Goal: Information Seeking & Learning: Learn about a topic

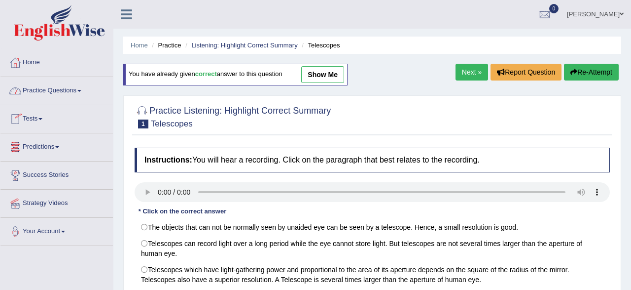
click at [49, 89] on link "Practice Questions" at bounding box center [56, 89] width 112 height 25
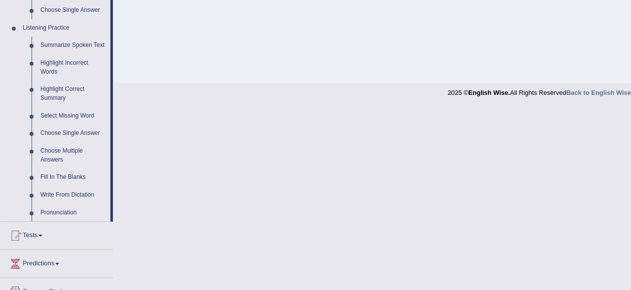
scroll to position [359, 0]
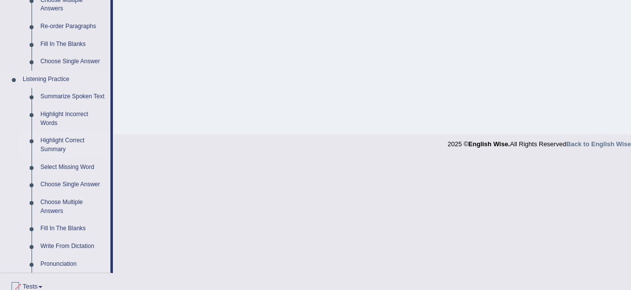
click at [60, 146] on link "Highlight Correct Summary" at bounding box center [73, 145] width 74 height 26
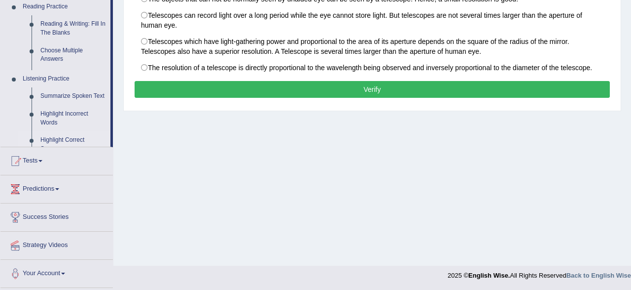
scroll to position [0, 0]
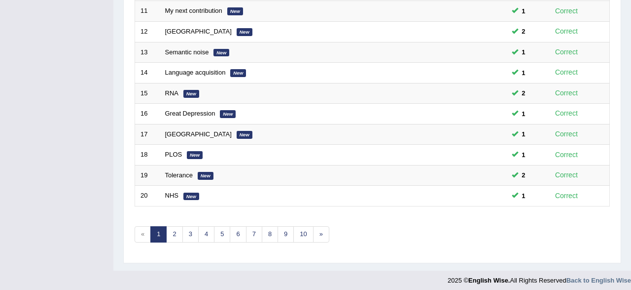
scroll to position [359, 0]
click at [175, 229] on link "2" at bounding box center [174, 233] width 16 height 16
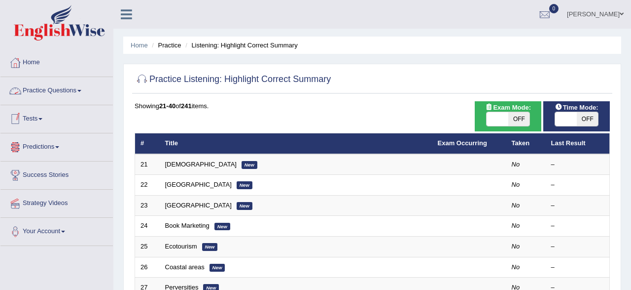
click at [57, 93] on link "Practice Questions" at bounding box center [56, 89] width 112 height 25
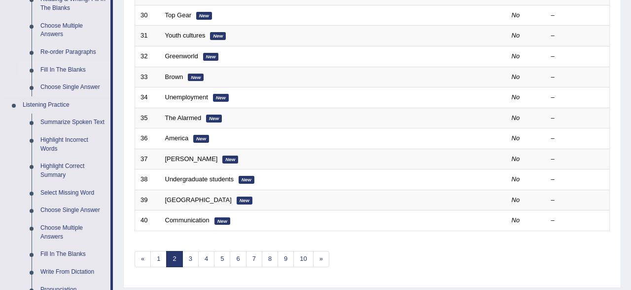
scroll to position [359, 0]
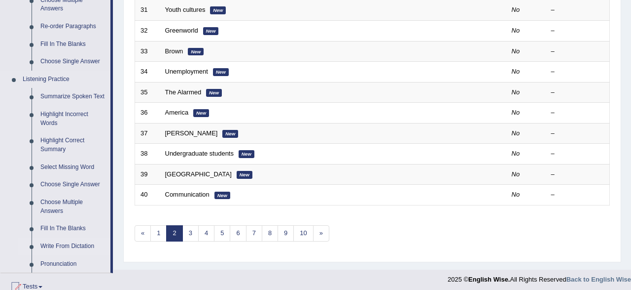
click at [65, 246] on link "Write From Dictation" at bounding box center [73, 246] width 74 height 18
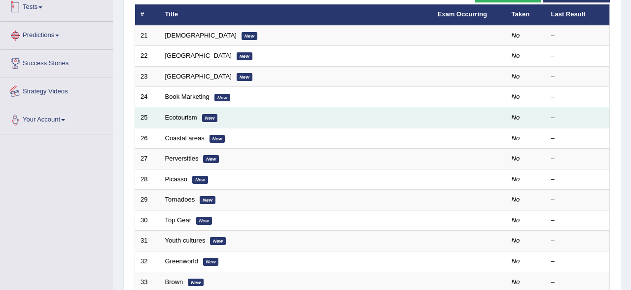
scroll to position [0, 0]
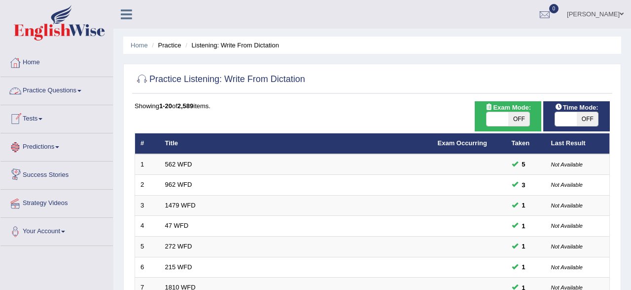
click at [69, 90] on link "Practice Questions" at bounding box center [56, 89] width 112 height 25
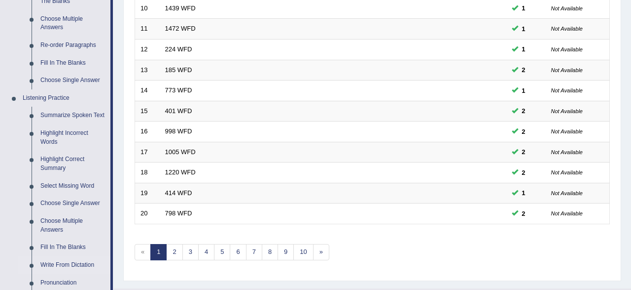
scroll to position [359, 0]
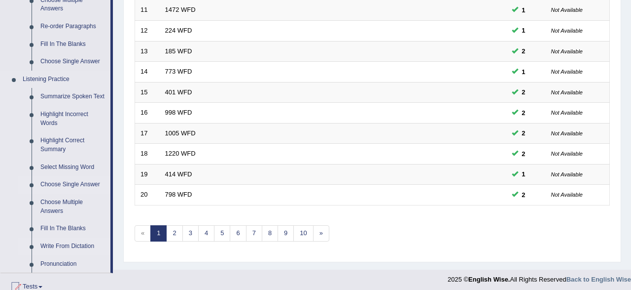
click at [75, 183] on link "Choose Single Answer" at bounding box center [73, 185] width 74 height 18
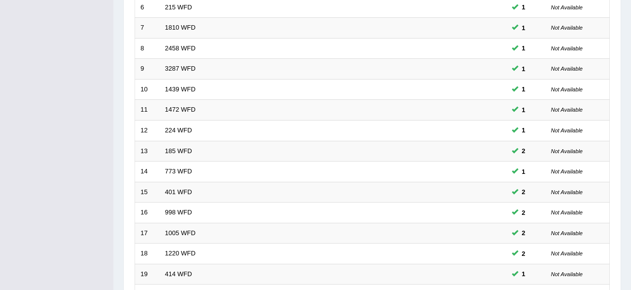
scroll to position [359, 0]
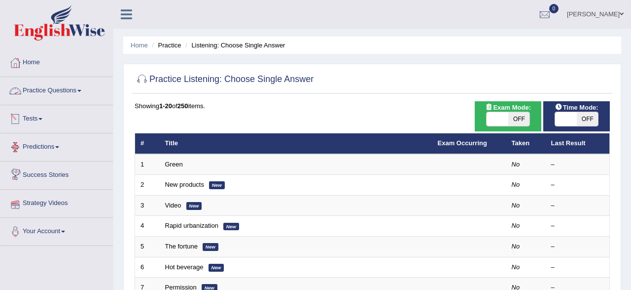
click at [44, 89] on link "Practice Questions" at bounding box center [56, 89] width 112 height 25
click at [44, 89] on link "Practice Questions" at bounding box center [55, 89] width 110 height 25
click at [47, 97] on link "Practice Questions" at bounding box center [56, 89] width 112 height 25
click at [65, 93] on link "Practice Questions" at bounding box center [56, 89] width 112 height 25
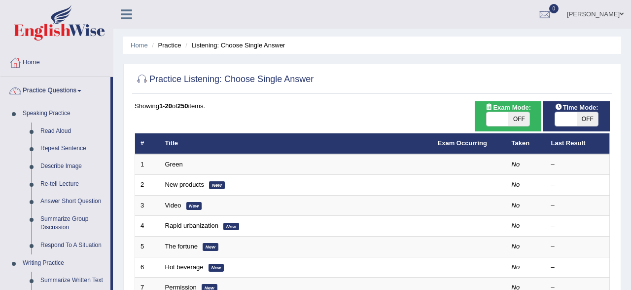
click at [65, 96] on link "Practice Questions" at bounding box center [55, 89] width 110 height 25
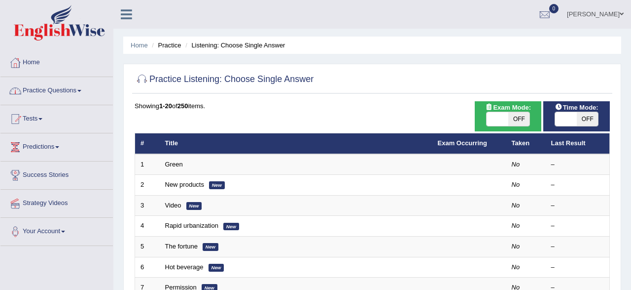
click at [53, 89] on link "Practice Questions" at bounding box center [56, 89] width 112 height 25
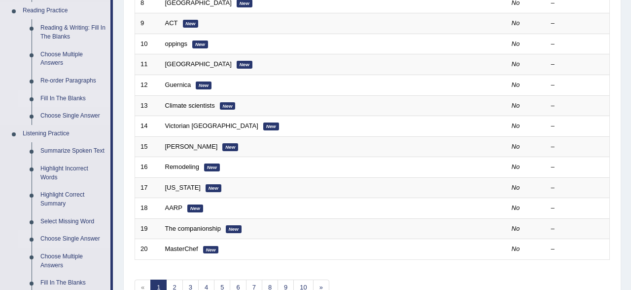
scroll to position [308, 0]
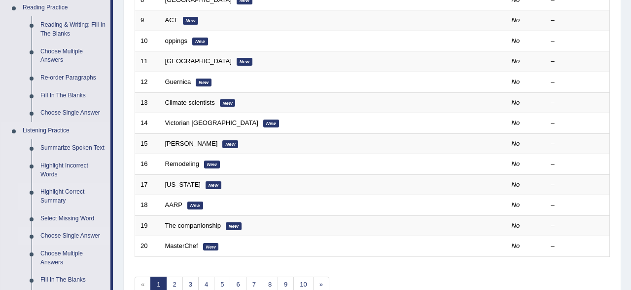
click at [51, 196] on link "Highlight Correct Summary" at bounding box center [73, 196] width 74 height 26
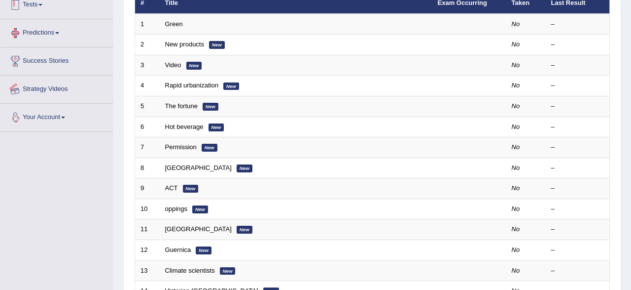
scroll to position [0, 0]
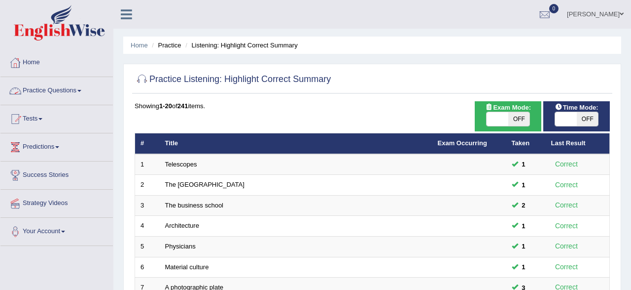
click at [29, 87] on link "Practice Questions" at bounding box center [56, 89] width 112 height 25
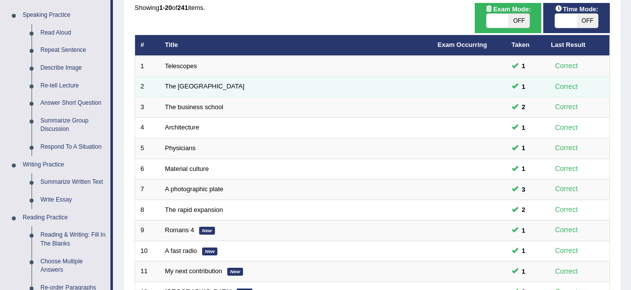
scroll to position [103, 0]
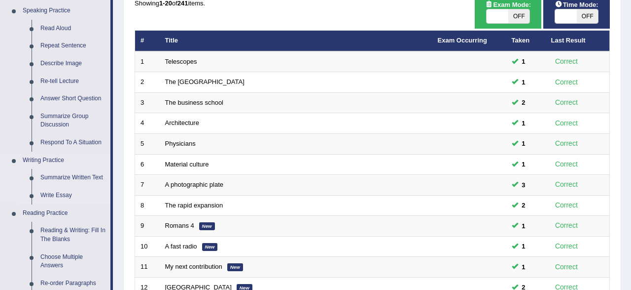
click at [86, 195] on link "Write Essay" at bounding box center [73, 195] width 74 height 18
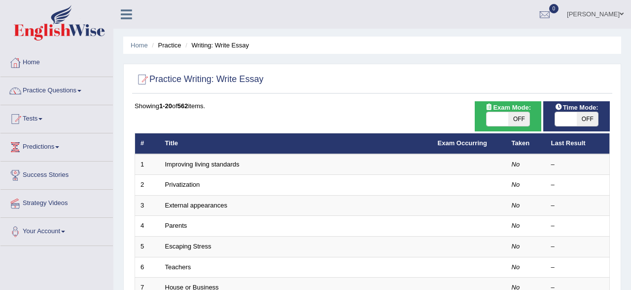
click at [65, 89] on link "Practice Questions" at bounding box center [56, 89] width 112 height 25
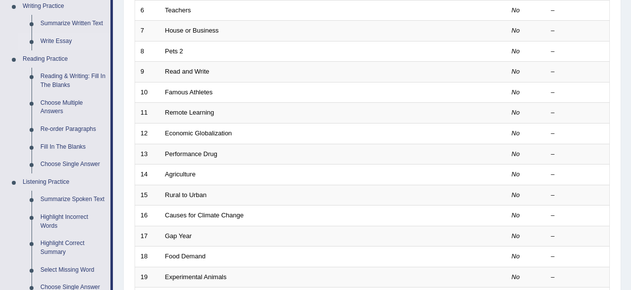
scroll to position [410, 0]
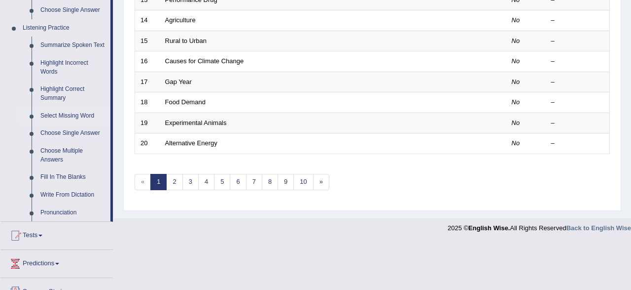
click at [62, 114] on link "Select Missing Word" at bounding box center [73, 116] width 74 height 18
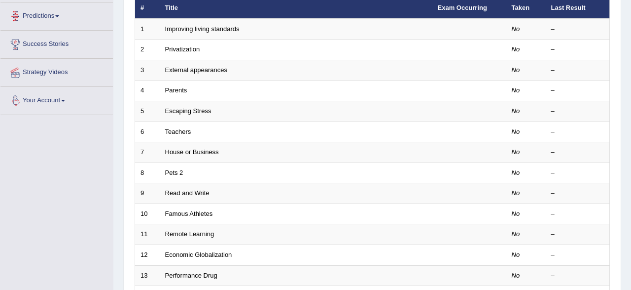
scroll to position [359, 0]
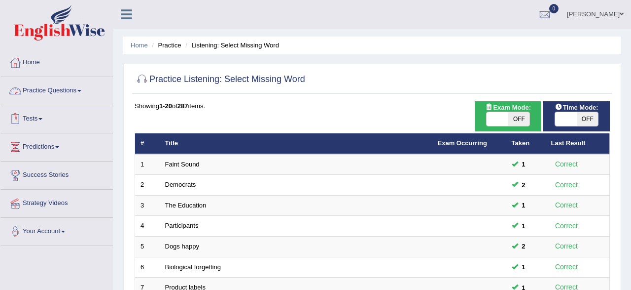
click at [65, 91] on link "Practice Questions" at bounding box center [56, 89] width 112 height 25
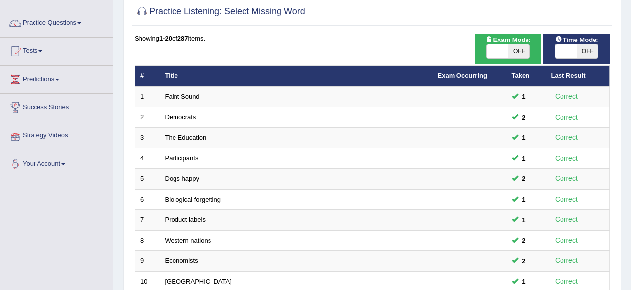
scroll to position [51, 0]
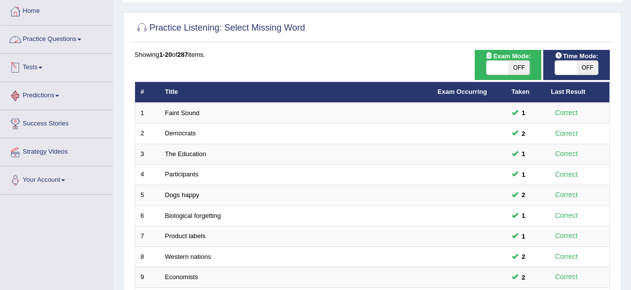
click at [69, 41] on link "Practice Questions" at bounding box center [56, 38] width 112 height 25
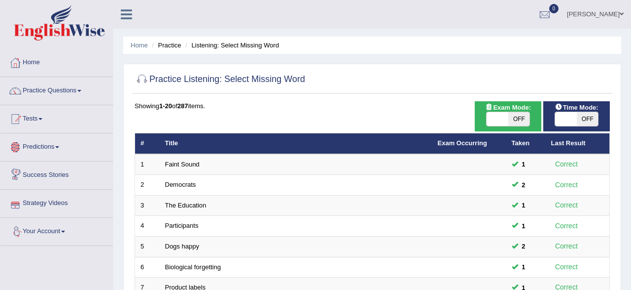
scroll to position [0, 0]
click at [56, 88] on link "Practice Questions" at bounding box center [56, 89] width 112 height 25
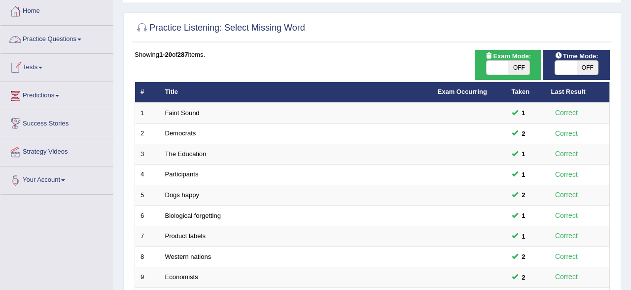
click at [67, 40] on link "Practice Questions" at bounding box center [56, 38] width 112 height 25
click at [66, 45] on link "Practice Questions" at bounding box center [56, 38] width 112 height 25
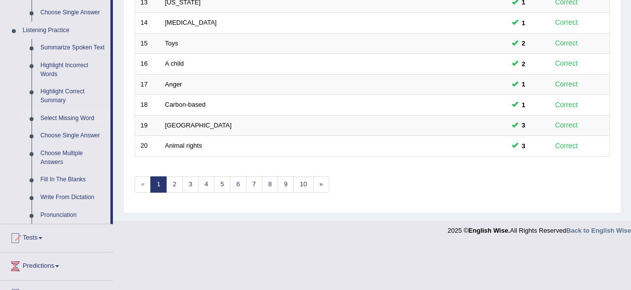
scroll to position [410, 0]
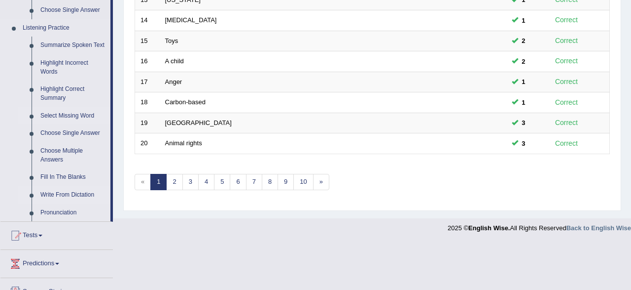
click at [75, 195] on link "Write From Dictation" at bounding box center [73, 195] width 74 height 18
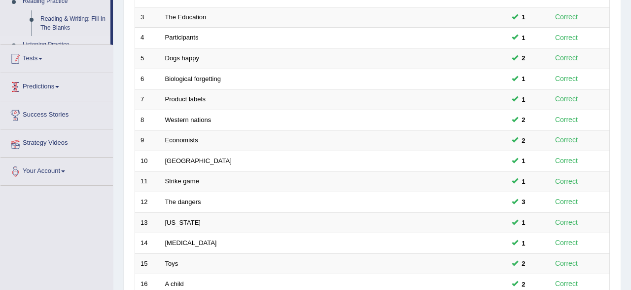
scroll to position [0, 0]
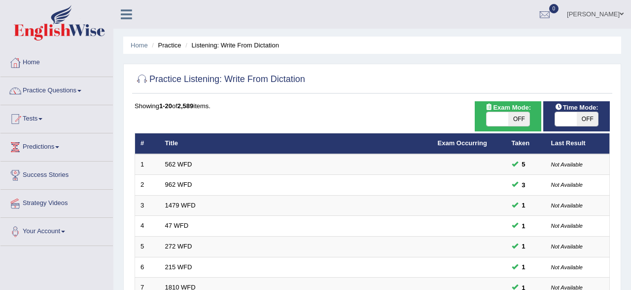
click at [36, 88] on link "Practice Questions" at bounding box center [56, 89] width 112 height 25
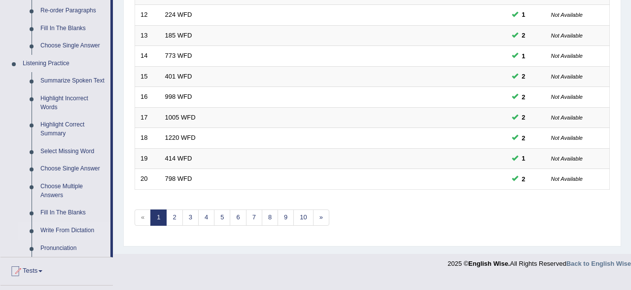
scroll to position [410, 0]
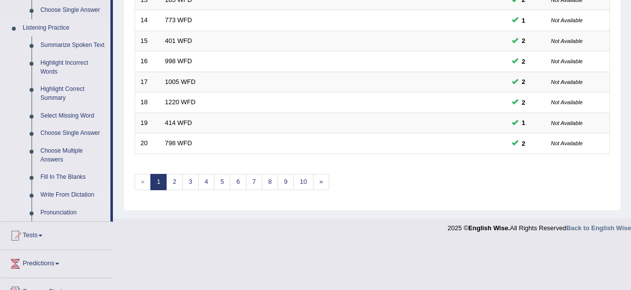
click at [70, 45] on link "Summarize Spoken Text" at bounding box center [73, 46] width 74 height 18
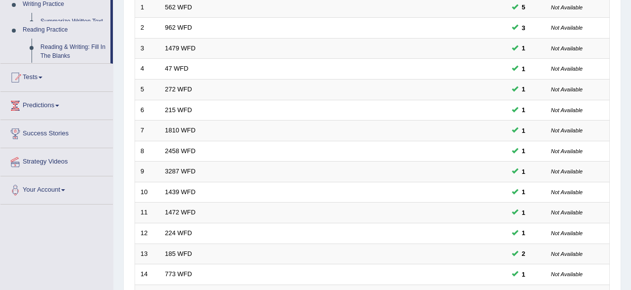
scroll to position [359, 0]
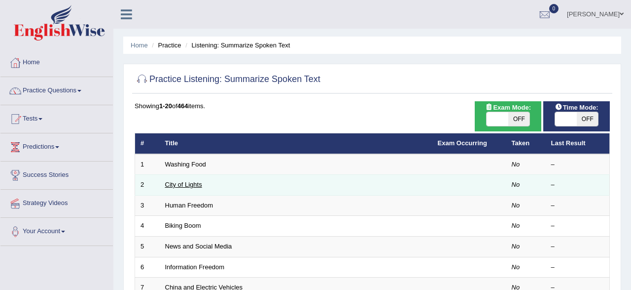
click at [177, 185] on link "City of Lights" at bounding box center [183, 184] width 37 height 7
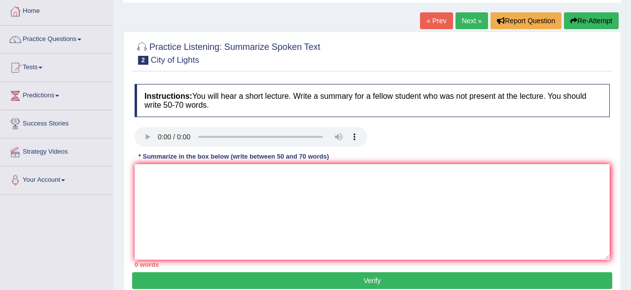
scroll to position [103, 0]
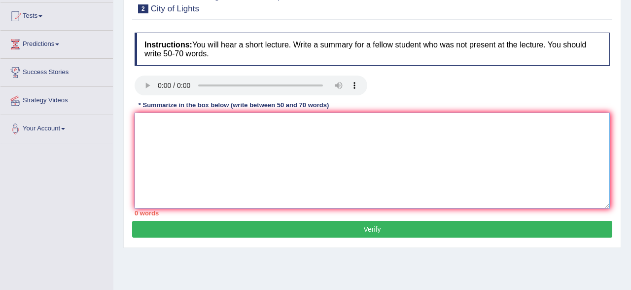
click at [277, 148] on textarea at bounding box center [373, 160] width 476 height 96
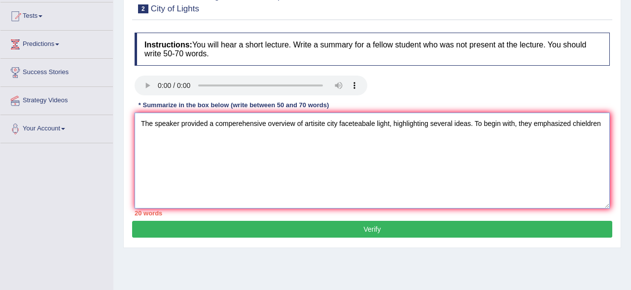
drag, startPoint x: 216, startPoint y: 164, endPoint x: 164, endPoint y: 156, distance: 51.9
click at [164, 156] on textarea "The speaker provided a comperehensive overview of artisite city faceteabale lig…" at bounding box center [373, 160] width 476 height 96
click at [197, 148] on textarea "The speaker provided a comperehensive overview of artisite city faceteabale lig…" at bounding box center [373, 160] width 476 height 96
click at [601, 122] on textarea "The speaker provided a comperehensive overview of artisite city faceteabale lig…" at bounding box center [373, 160] width 476 height 96
click at [572, 125] on textarea "The speaker provided a comperehensive overview of artisite city faceteabale lig…" at bounding box center [373, 160] width 476 height 96
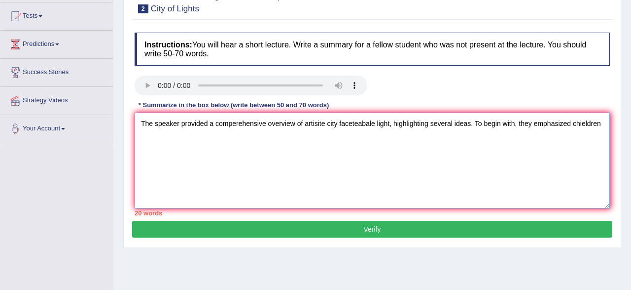
click at [572, 125] on textarea "The speaker provided a comperehensive overview of artisite city faceteabale lig…" at bounding box center [373, 160] width 476 height 96
click at [569, 151] on textarea "The speaker provided a comperehensive overview of artisite city faceteabale lig…" at bounding box center [373, 160] width 476 height 96
click at [606, 121] on textarea "The speaker provided a comperehensive overview of artisite city faceteabale lig…" at bounding box center [373, 160] width 476 height 96
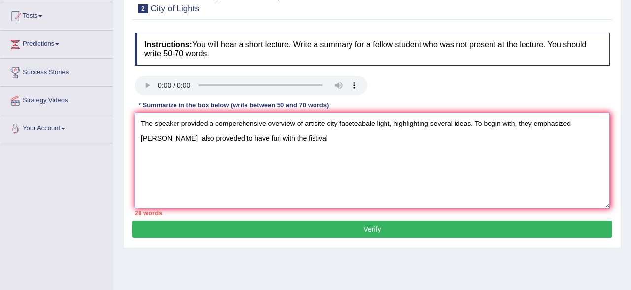
click at [376, 126] on textarea "The speaker provided a comperehensive overview of artisite city faceteabale lig…" at bounding box center [373, 160] width 476 height 96
click at [257, 140] on textarea "The speaker provided a comperehensive overview of artisite city fistival light,…" at bounding box center [373, 160] width 476 height 96
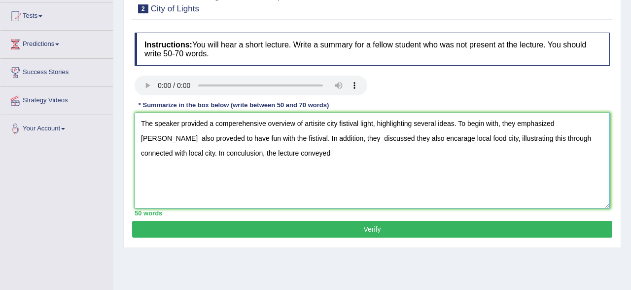
click at [263, 147] on textarea "The speaker provided a comperehensive overview of artisite city fistival light,…" at bounding box center [373, 160] width 476 height 96
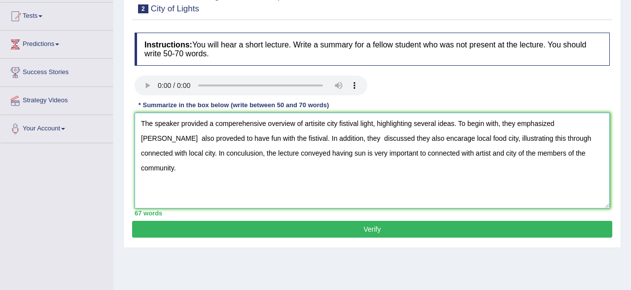
click at [325, 124] on textarea "The speaker provided a comperehensive overview of artisite city fistival light,…" at bounding box center [373, 160] width 476 height 96
type textarea "The speaker provided a comperehensive overview of artisit city fistival light, …"
click at [224, 235] on button "Verify" at bounding box center [372, 229] width 480 height 17
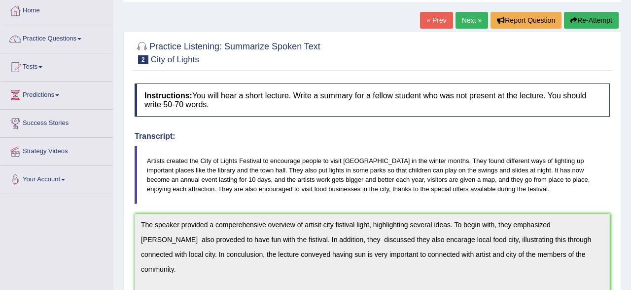
scroll to position [51, 0]
click at [474, 24] on link "Next »" at bounding box center [472, 20] width 33 height 17
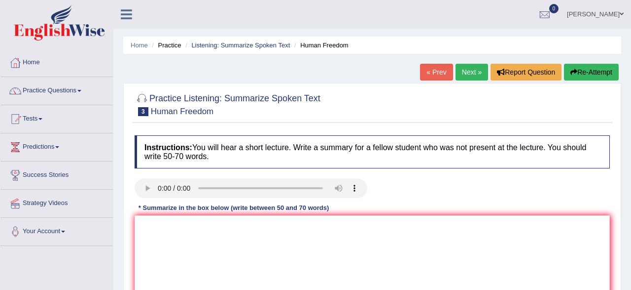
scroll to position [115, 0]
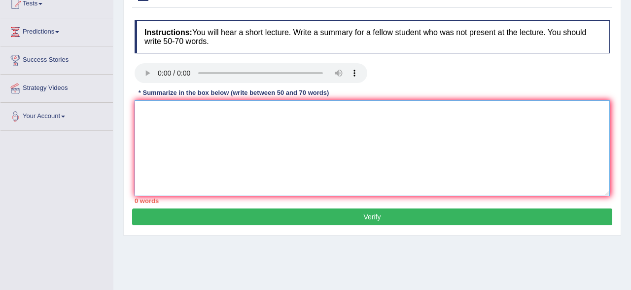
click at [174, 122] on textarea at bounding box center [373, 148] width 476 height 96
type textarea "t"
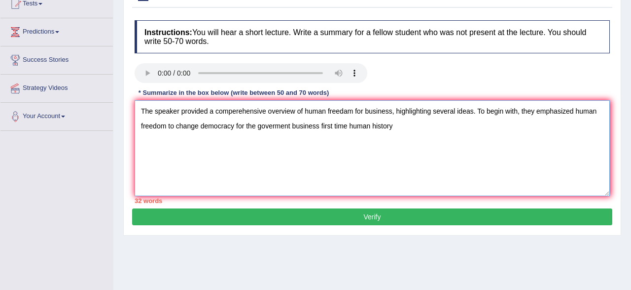
click at [199, 105] on textarea "The speaker provided a comperehensive overview of human freedam for business, h…" at bounding box center [373, 148] width 476 height 96
click at [392, 128] on textarea "The speaker provided a comperehensive overview of human freedam for business, h…" at bounding box center [373, 148] width 476 height 96
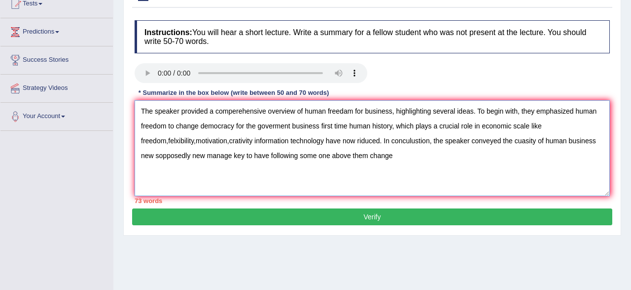
click at [368, 156] on textarea "The speaker provided a comperehensive overview of human freedam for business, h…" at bounding box center [373, 148] width 476 height 96
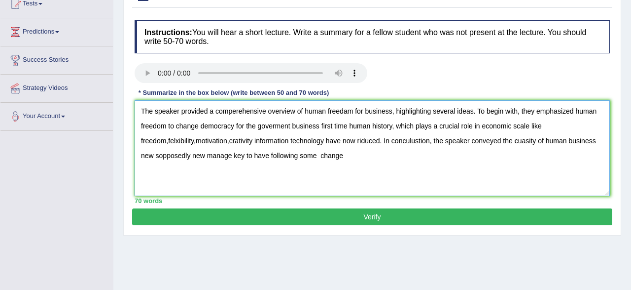
click at [354, 163] on textarea "The speaker provided a comperehensive overview of human freedam for business, h…" at bounding box center [373, 148] width 476 height 96
type textarea "The speaker provided a comperehensive overview of human freedam for business, h…"
click at [324, 215] on button "Verify" at bounding box center [372, 216] width 480 height 17
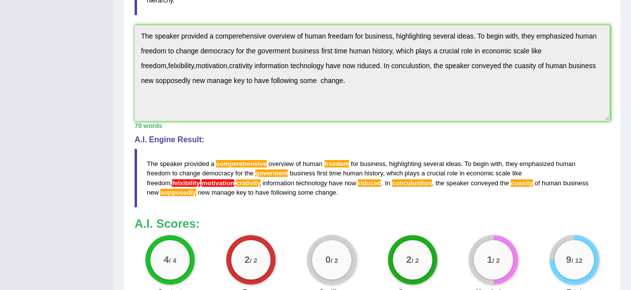
scroll to position [268, 0]
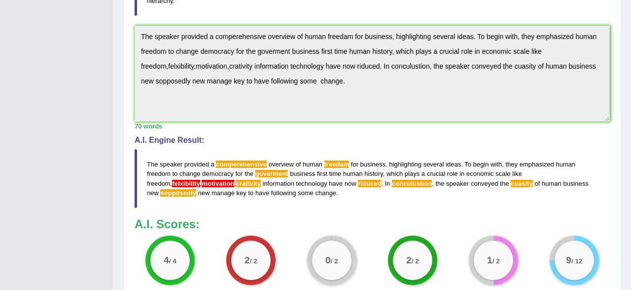
click at [184, 180] on span "f e l x i b i l i t y" at bounding box center [186, 183] width 28 height 7
click at [185, 183] on span "f e l x i b i l i t y" at bounding box center [186, 183] width 28 height 7
click at [185, 182] on span "f e l x i b i l i t y" at bounding box center [186, 183] width 28 height 7
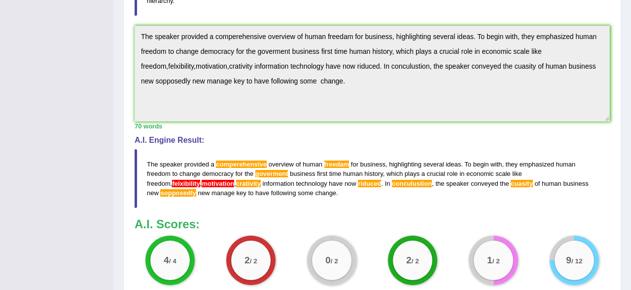
drag, startPoint x: 147, startPoint y: 161, endPoint x: 300, endPoint y: 163, distance: 153.4
click at [300, 163] on blockquote "T h e s p e a k e r p r o v i d e d a c o m p e r e h e n s i v e o v e r v i e…" at bounding box center [373, 178] width 476 height 58
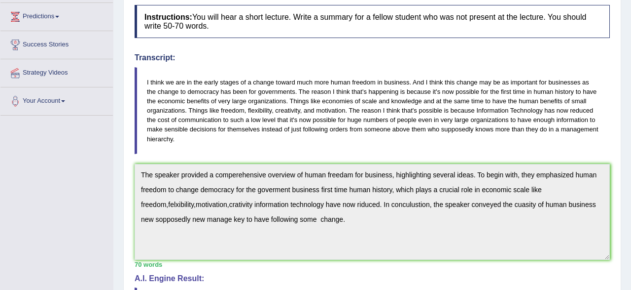
scroll to position [63, 0]
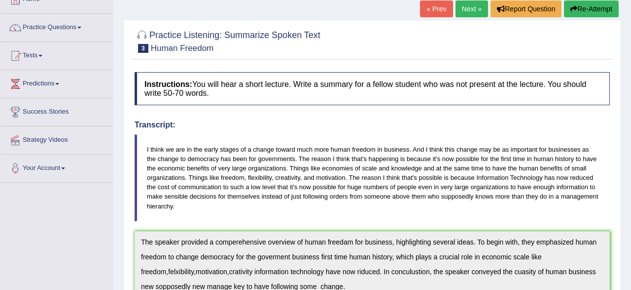
click at [601, 11] on button "Re-Attempt" at bounding box center [591, 8] width 55 height 17
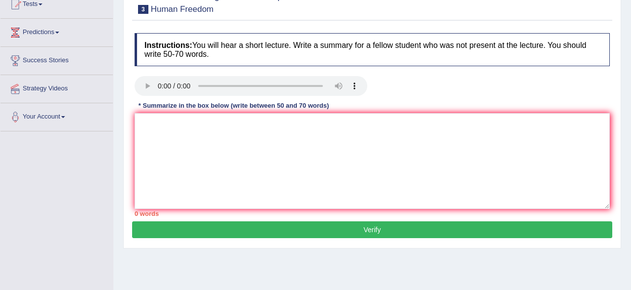
scroll to position [114, 0]
click at [436, 140] on textarea at bounding box center [373, 161] width 476 height 96
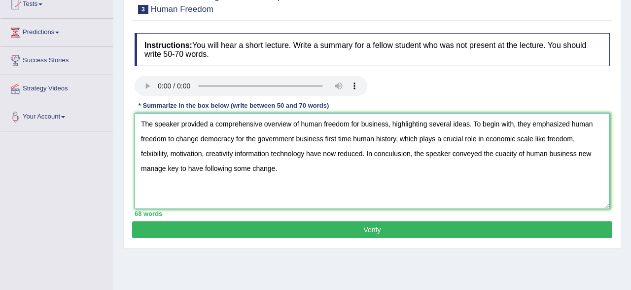
type textarea "The speaker provided a comprehensive overview of human freedom for business, hi…"
click at [385, 232] on button "Verify" at bounding box center [372, 229] width 480 height 17
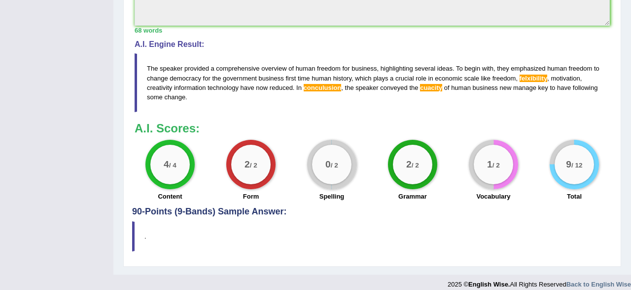
scroll to position [371, 0]
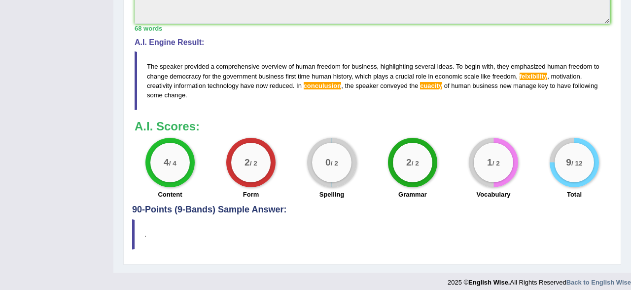
click at [525, 77] on span "f e l x i b i l i t y" at bounding box center [534, 76] width 28 height 7
click at [529, 75] on span "f e l x i b i l i t y" at bounding box center [534, 76] width 28 height 7
click at [536, 75] on span "f e l x i b i l i t y" at bounding box center [534, 76] width 28 height 7
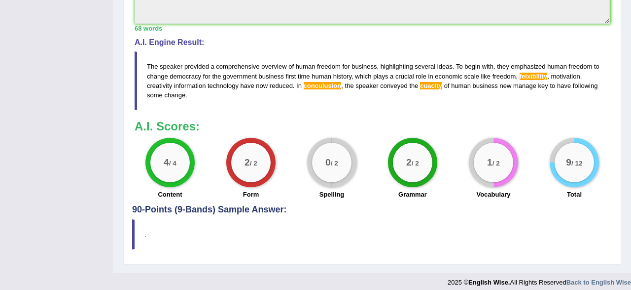
click at [431, 85] on span "c u a c i t y" at bounding box center [431, 85] width 22 height 7
click at [431, 86] on span "c u a c i t y" at bounding box center [431, 85] width 22 height 7
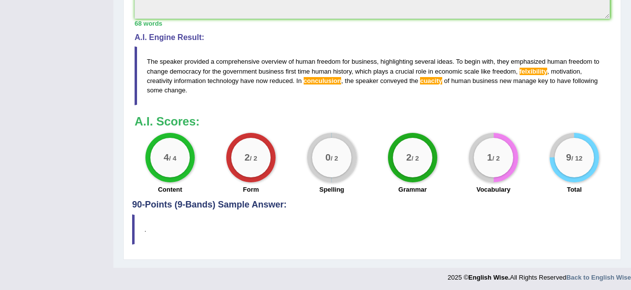
click at [434, 82] on span "c u a c i t y" at bounding box center [431, 80] width 22 height 7
click at [431, 81] on span "c u a c i t y" at bounding box center [431, 80] width 22 height 7
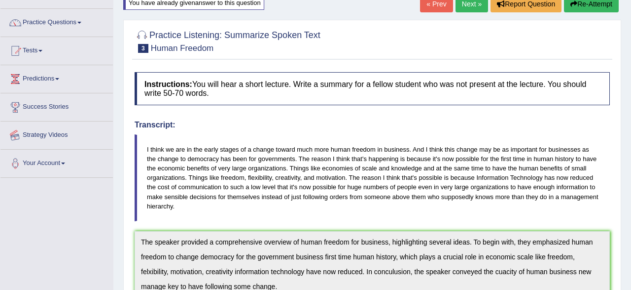
scroll to position [0, 0]
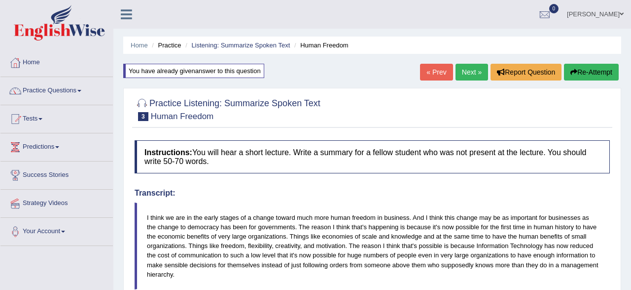
click at [469, 73] on link "Next »" at bounding box center [472, 72] width 33 height 17
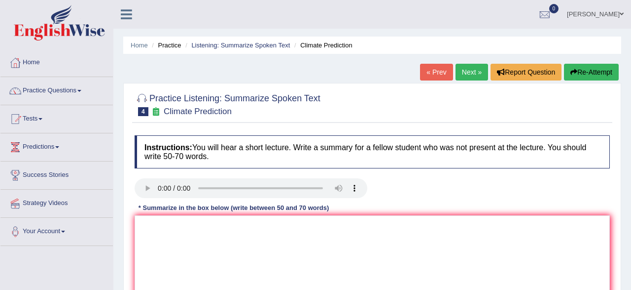
scroll to position [103, 0]
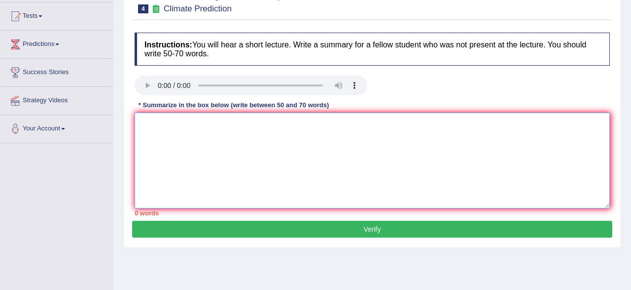
click at [236, 146] on textarea at bounding box center [373, 160] width 476 height 96
type textarea "s"
